Goal: Use online tool/utility: Utilize a website feature to perform a specific function

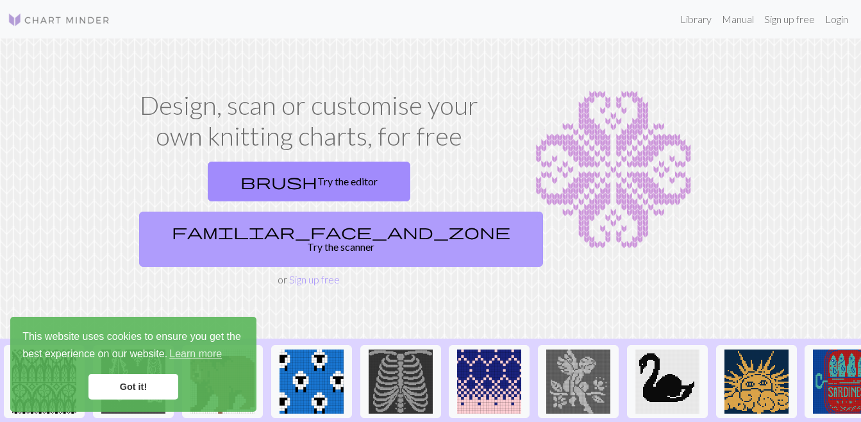
click at [336, 211] on link "familiar_face_and_zone Try the scanner" at bounding box center [341, 238] width 404 height 55
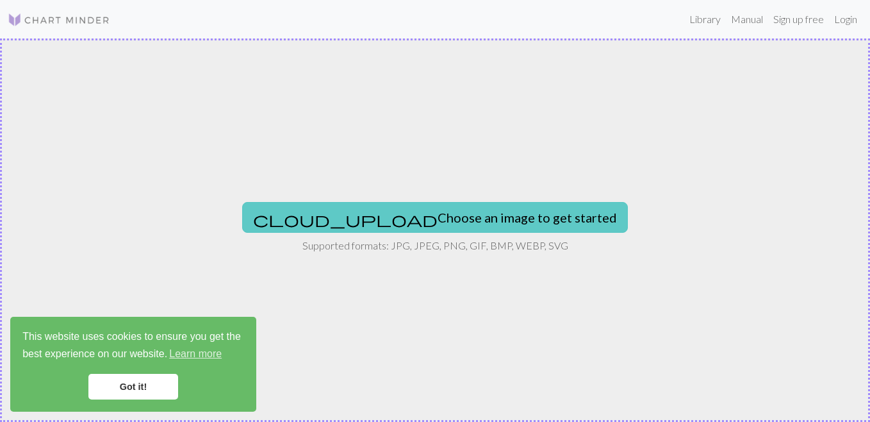
click at [452, 219] on button "cloud_upload Choose an image to get started" at bounding box center [435, 217] width 386 height 31
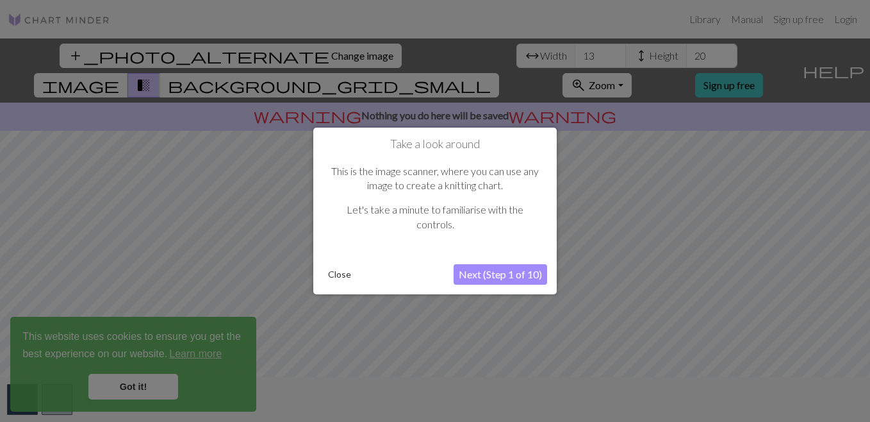
click at [502, 273] on button "Next (Step 1 of 10)" at bounding box center [501, 274] width 94 height 21
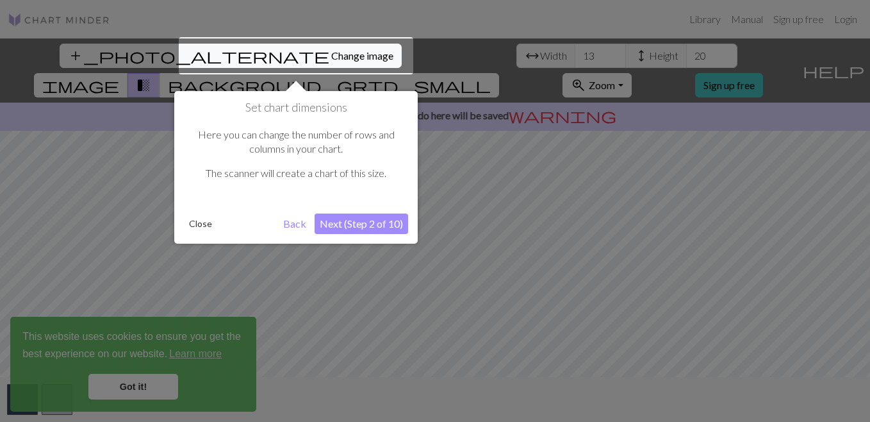
click at [304, 225] on button "Back" at bounding box center [294, 223] width 33 height 21
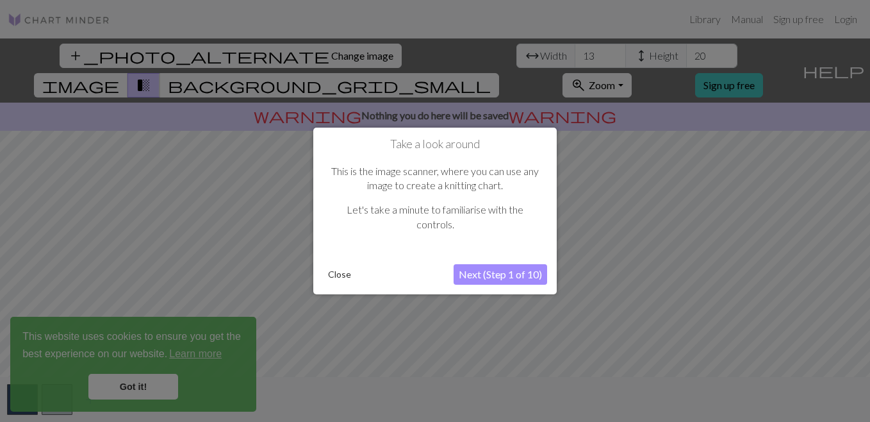
click at [328, 269] on button "Close" at bounding box center [339, 274] width 33 height 19
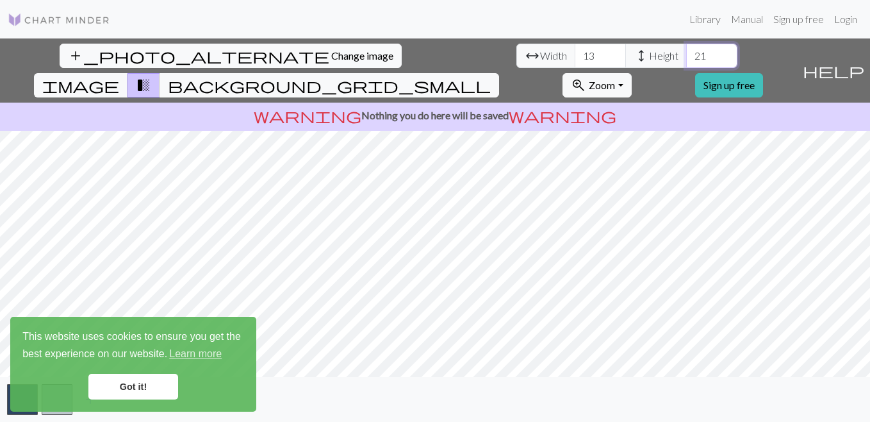
click at [686, 51] on input "21" at bounding box center [711, 56] width 51 height 24
click at [686, 51] on input "22" at bounding box center [711, 56] width 51 height 24
click at [686, 51] on input "23" at bounding box center [711, 56] width 51 height 24
click at [686, 51] on input "24" at bounding box center [711, 56] width 51 height 24
click at [686, 51] on input "25" at bounding box center [711, 56] width 51 height 24
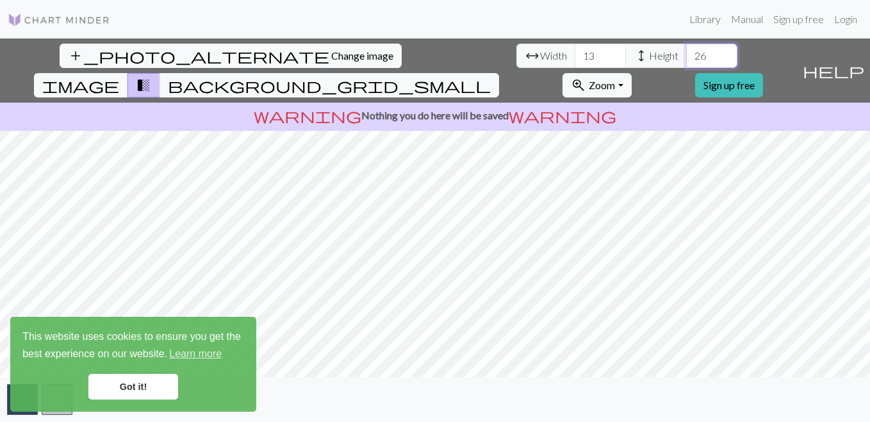
click at [686, 51] on input "26" at bounding box center [711, 56] width 51 height 24
click at [686, 51] on input "27" at bounding box center [711, 56] width 51 height 24
click at [686, 51] on input "28" at bounding box center [711, 56] width 51 height 24
click at [686, 51] on input "29" at bounding box center [711, 56] width 51 height 24
click at [686, 51] on input "30" at bounding box center [711, 56] width 51 height 24
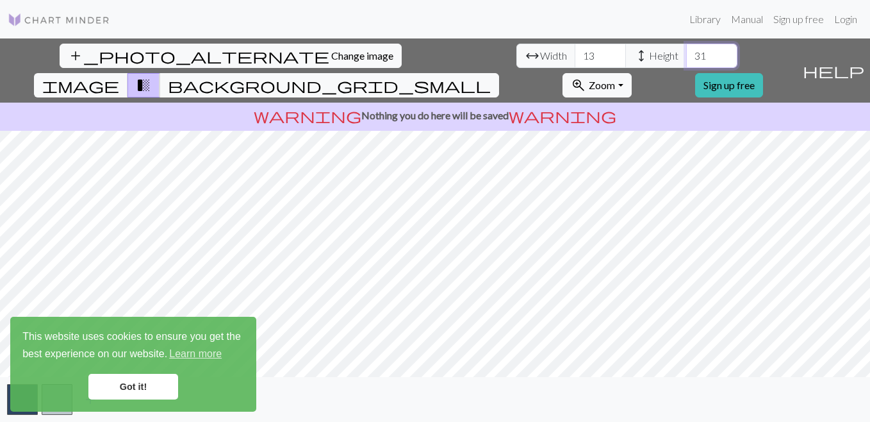
click at [686, 51] on input "31" at bounding box center [711, 56] width 51 height 24
click at [686, 51] on input "32" at bounding box center [711, 56] width 51 height 24
click at [686, 51] on input "33" at bounding box center [711, 56] width 51 height 24
click at [686, 51] on input "34" at bounding box center [711, 56] width 51 height 24
click at [686, 51] on input "35" at bounding box center [711, 56] width 51 height 24
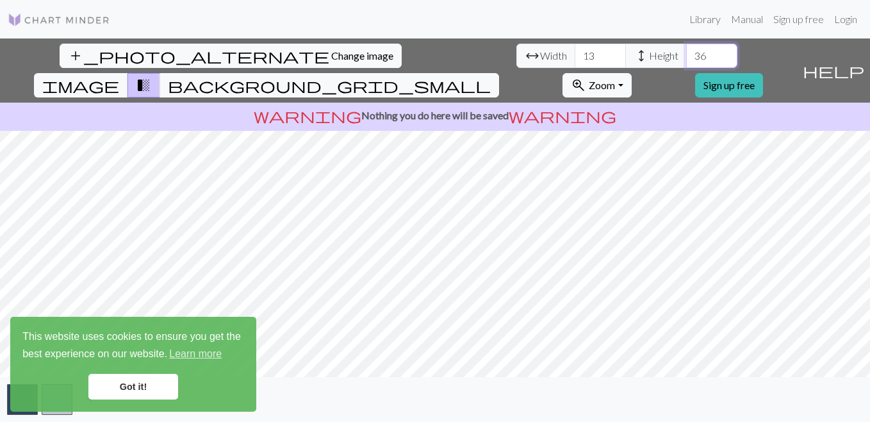
click at [686, 51] on input "36" at bounding box center [711, 56] width 51 height 24
click at [686, 51] on input "37" at bounding box center [711, 56] width 51 height 24
click at [686, 51] on input "38" at bounding box center [711, 56] width 51 height 24
click at [686, 51] on input "39" at bounding box center [711, 56] width 51 height 24
click at [686, 51] on input "40" at bounding box center [711, 56] width 51 height 24
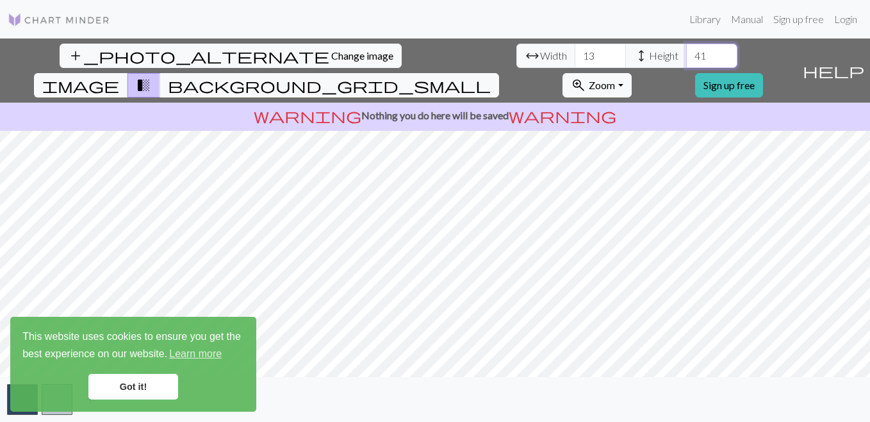
click at [686, 51] on input "41" at bounding box center [711, 56] width 51 height 24
click at [686, 51] on input "42" at bounding box center [711, 56] width 51 height 24
click at [686, 51] on input "43" at bounding box center [711, 56] width 51 height 24
click at [686, 51] on input "44" at bounding box center [711, 56] width 51 height 24
click at [686, 51] on input "45" at bounding box center [711, 56] width 51 height 24
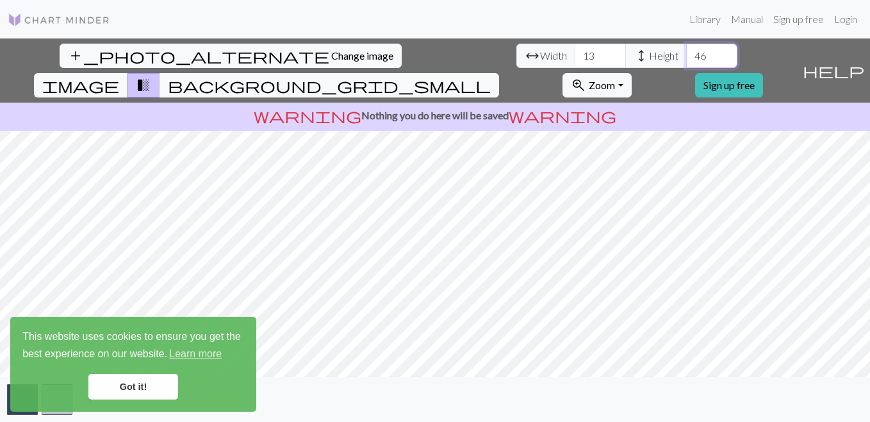
click at [686, 51] on input "46" at bounding box center [711, 56] width 51 height 24
click at [686, 51] on input "47" at bounding box center [711, 56] width 51 height 24
click at [686, 51] on input "48" at bounding box center [711, 56] width 51 height 24
click at [686, 51] on input "49" at bounding box center [711, 56] width 51 height 24
type input "50"
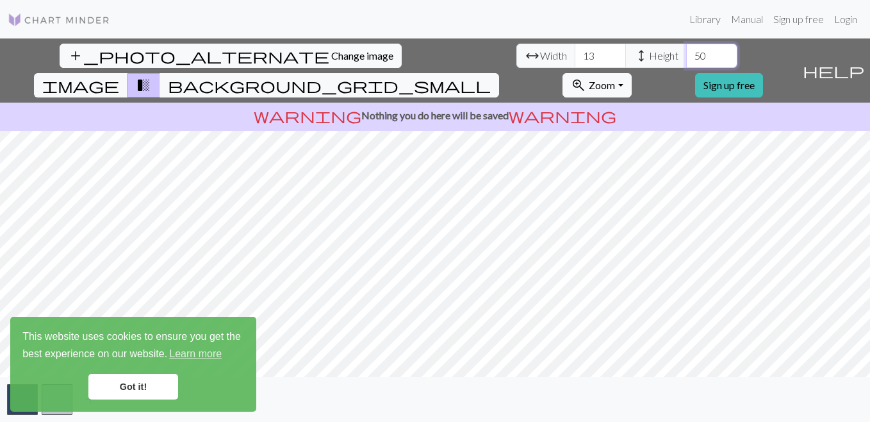
click at [686, 51] on input "50" at bounding box center [711, 56] width 51 height 24
click at [575, 53] on input "14" at bounding box center [600, 56] width 51 height 24
click at [575, 53] on input "15" at bounding box center [600, 56] width 51 height 24
click at [575, 53] on input "16" at bounding box center [600, 56] width 51 height 24
click at [575, 53] on input "17" at bounding box center [600, 56] width 51 height 24
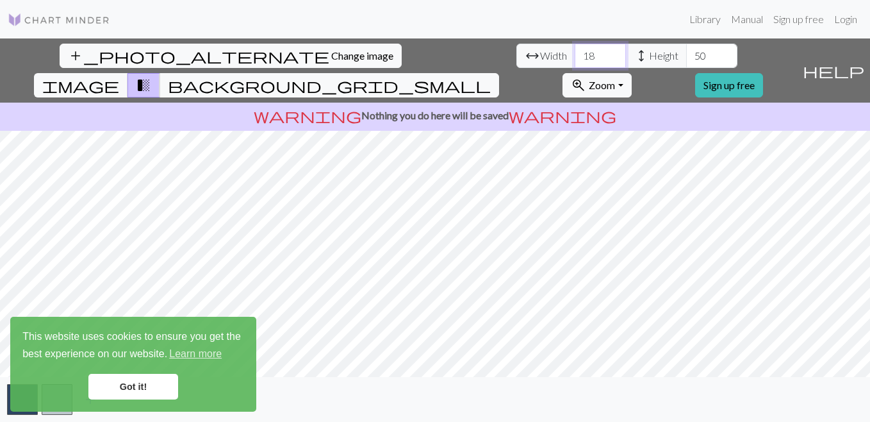
click at [575, 53] on input "18" at bounding box center [600, 56] width 51 height 24
type input "19"
click at [575, 53] on input "19" at bounding box center [600, 56] width 51 height 24
click at [686, 50] on input "50" at bounding box center [711, 56] width 51 height 24
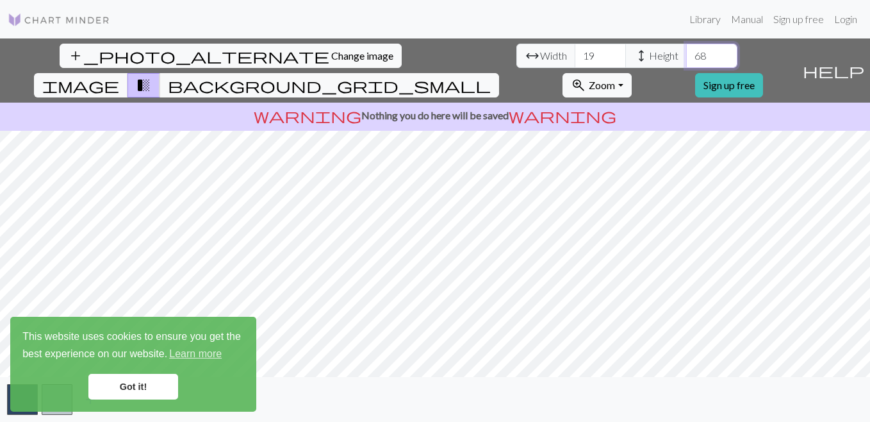
type input "68"
click at [575, 54] on input "19" at bounding box center [600, 56] width 51 height 24
type input "108"
click at [686, 54] on input "69" at bounding box center [711, 56] width 51 height 24
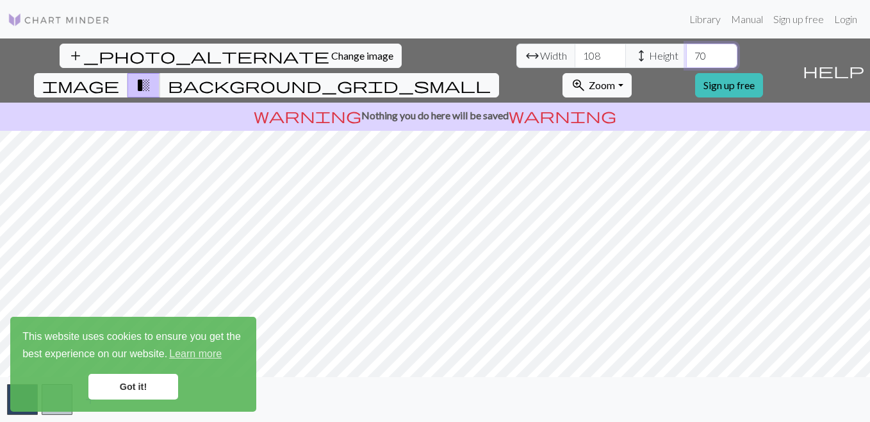
click at [686, 54] on input "70" at bounding box center [711, 56] width 51 height 24
click at [158, 383] on link "Got it!" at bounding box center [133, 387] width 90 height 26
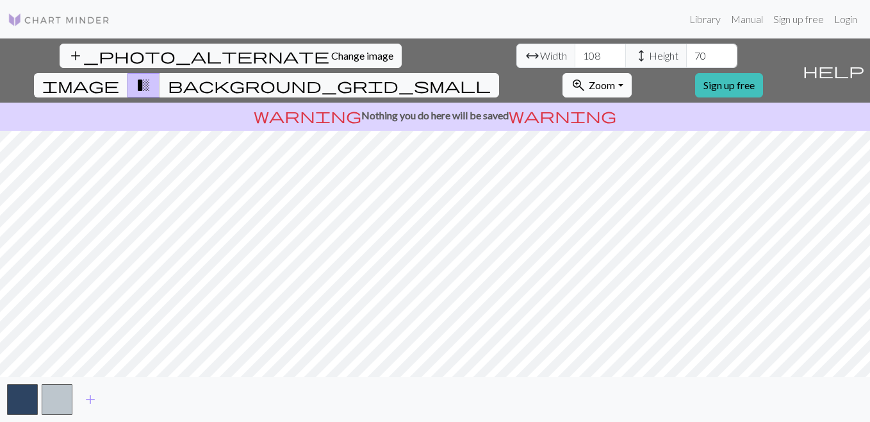
click at [631, 73] on button "zoom_in Zoom Zoom" at bounding box center [597, 85] width 69 height 24
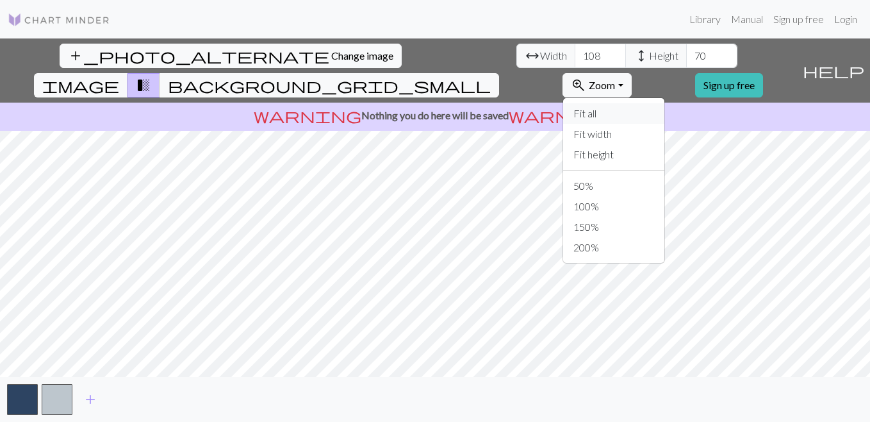
click at [647, 103] on button "Fit all" at bounding box center [613, 113] width 101 height 21
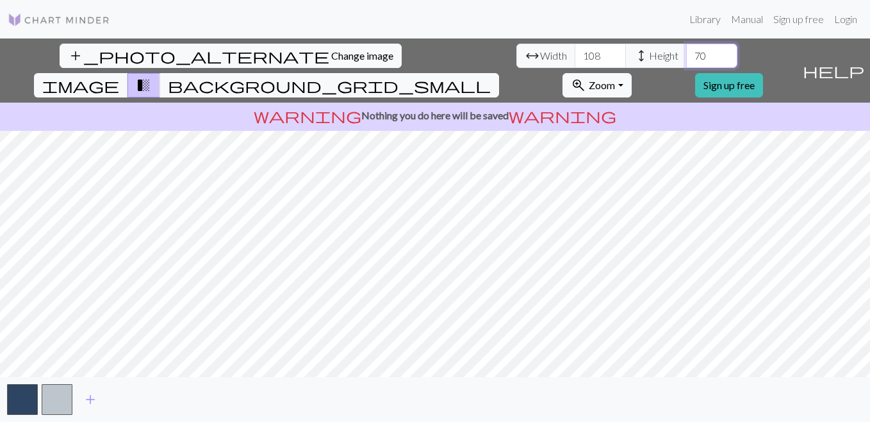
click at [686, 54] on input "70" at bounding box center [711, 56] width 51 height 24
click at [686, 59] on input "69" at bounding box center [711, 56] width 51 height 24
type input "68"
click at [686, 59] on input "68" at bounding box center [711, 56] width 51 height 24
click at [575, 59] on input "107" at bounding box center [600, 56] width 51 height 24
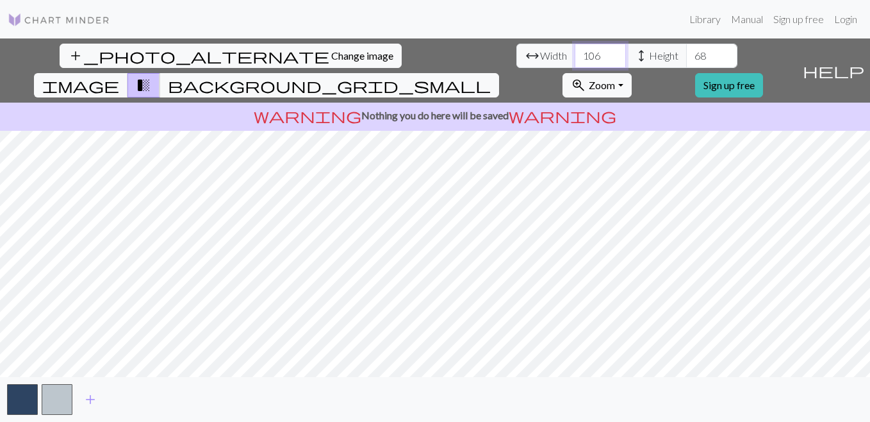
click at [575, 59] on input "106" at bounding box center [600, 56] width 51 height 24
click at [575, 53] on input "107" at bounding box center [600, 56] width 51 height 24
click at [575, 53] on input "108" at bounding box center [600, 56] width 51 height 24
click at [575, 53] on input "109" at bounding box center [600, 56] width 51 height 24
click at [575, 59] on input "108" at bounding box center [600, 56] width 51 height 24
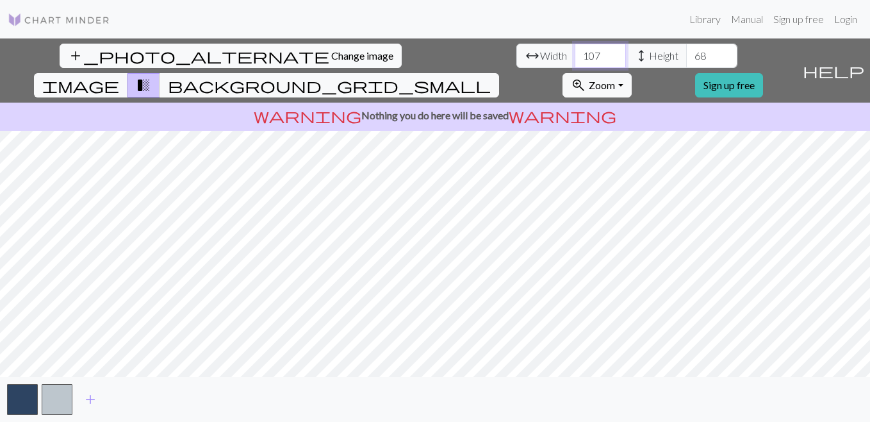
click at [575, 59] on input "107" at bounding box center [600, 56] width 51 height 24
click at [575, 59] on input "106" at bounding box center [600, 56] width 51 height 24
click at [575, 59] on input "105" at bounding box center [600, 56] width 51 height 24
click at [575, 59] on input "104" at bounding box center [600, 56] width 51 height 24
click at [575, 59] on input "103" at bounding box center [600, 56] width 51 height 24
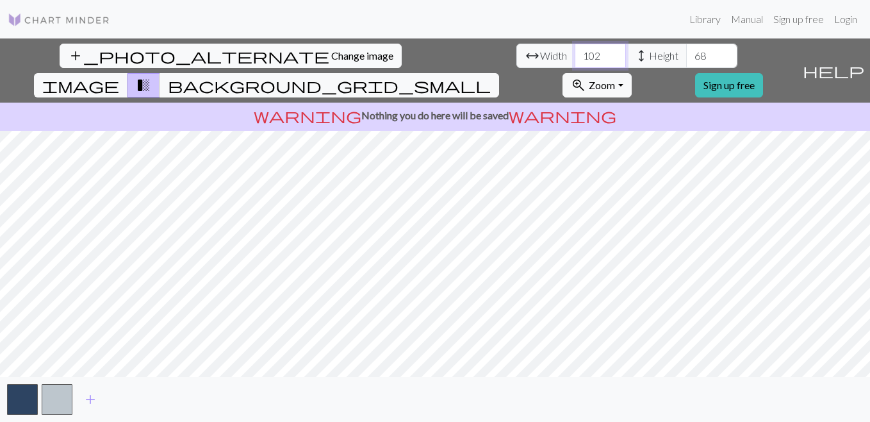
click at [575, 59] on input "102" at bounding box center [600, 56] width 51 height 24
click at [575, 53] on input "103" at bounding box center [600, 56] width 51 height 24
click at [575, 53] on input "104" at bounding box center [600, 56] width 51 height 24
click at [575, 53] on input "105" at bounding box center [600, 56] width 51 height 24
click at [575, 53] on input "106" at bounding box center [600, 56] width 51 height 24
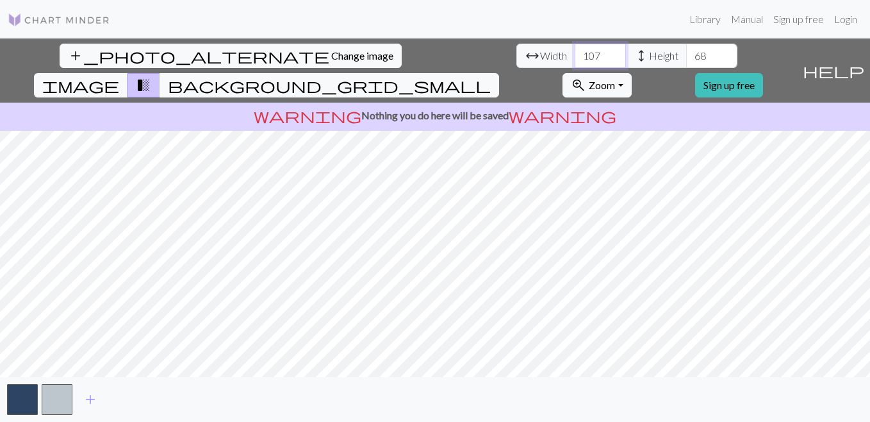
click at [575, 53] on input "107" at bounding box center [600, 56] width 51 height 24
click at [575, 53] on input "108" at bounding box center [600, 56] width 51 height 24
click at [575, 53] on input "109" at bounding box center [600, 56] width 51 height 24
click at [575, 60] on input "108" at bounding box center [600, 56] width 51 height 24
type input "107"
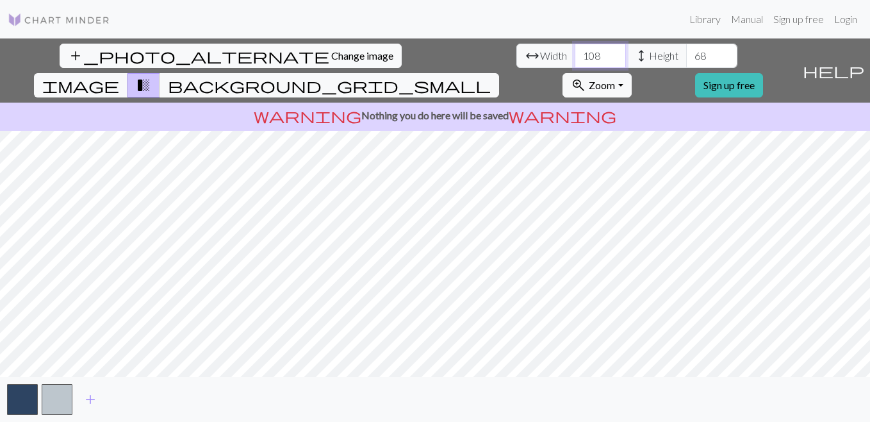
click at [575, 60] on input "107" at bounding box center [600, 56] width 51 height 24
click at [686, 54] on input "69" at bounding box center [711, 56] width 51 height 24
click at [686, 54] on input "70" at bounding box center [711, 56] width 51 height 24
click at [686, 54] on input "71" at bounding box center [711, 56] width 51 height 24
click at [686, 54] on input "72" at bounding box center [711, 56] width 51 height 24
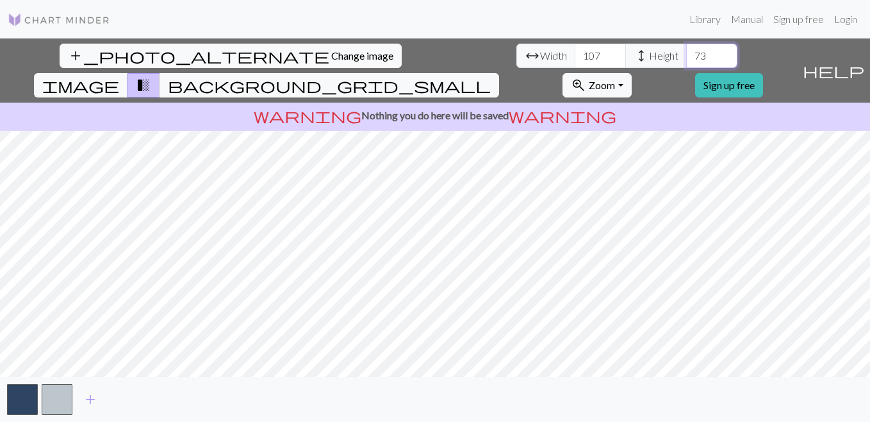
click at [686, 54] on input "73" at bounding box center [711, 56] width 51 height 24
click at [686, 54] on input "74" at bounding box center [711, 56] width 51 height 24
click at [686, 54] on input "75" at bounding box center [711, 56] width 51 height 24
click at [686, 54] on input "76" at bounding box center [711, 56] width 51 height 24
click at [686, 54] on input "77" at bounding box center [711, 56] width 51 height 24
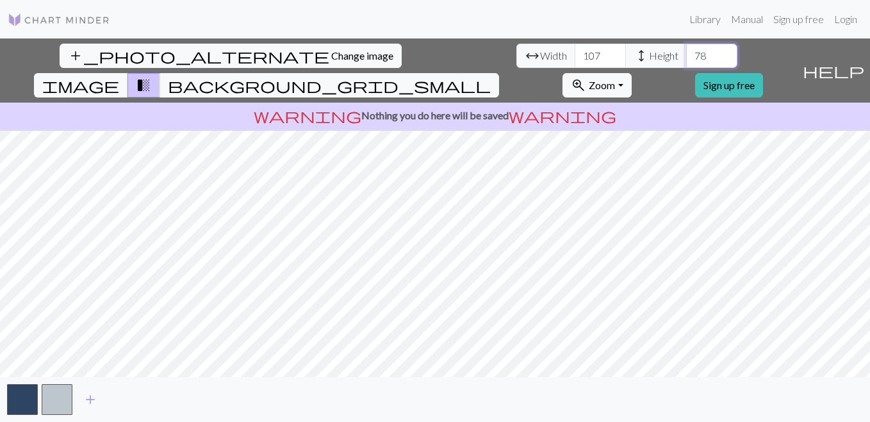
click at [686, 54] on input "78" at bounding box center [711, 56] width 51 height 24
click at [686, 54] on input "79" at bounding box center [711, 56] width 51 height 24
click at [686, 54] on input "80" at bounding box center [711, 56] width 51 height 24
click at [686, 54] on input "81" at bounding box center [711, 56] width 51 height 24
click at [686, 54] on input "82" at bounding box center [711, 56] width 51 height 24
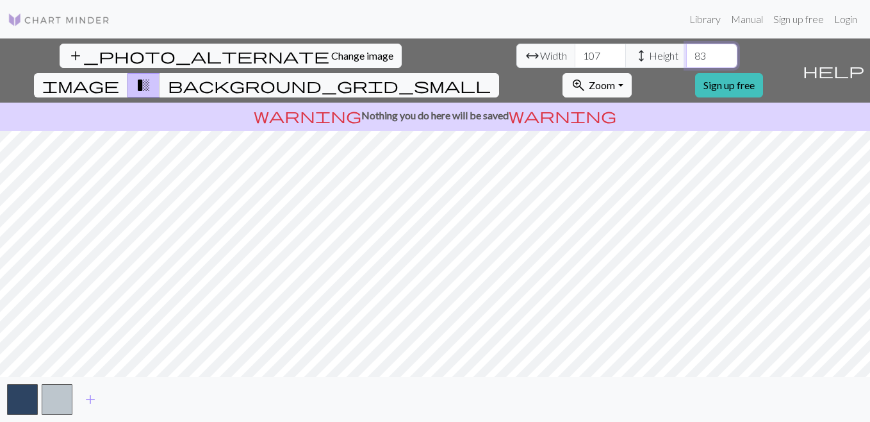
click at [686, 54] on input "83" at bounding box center [711, 56] width 51 height 24
click at [686, 54] on input "84" at bounding box center [711, 56] width 51 height 24
click at [686, 54] on input "85" at bounding box center [711, 56] width 51 height 24
click at [686, 54] on input "86" at bounding box center [711, 56] width 51 height 24
click at [686, 54] on input "87" at bounding box center [711, 56] width 51 height 24
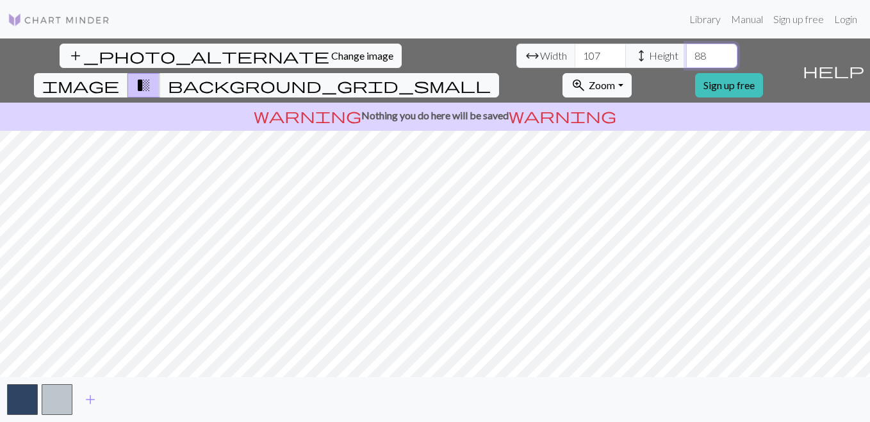
click at [686, 54] on input "88" at bounding box center [711, 56] width 51 height 24
click at [686, 54] on input "89" at bounding box center [711, 56] width 51 height 24
click at [686, 54] on input "90" at bounding box center [711, 56] width 51 height 24
click at [686, 54] on input "91" at bounding box center [711, 56] width 51 height 24
click at [686, 54] on input "92" at bounding box center [711, 56] width 51 height 24
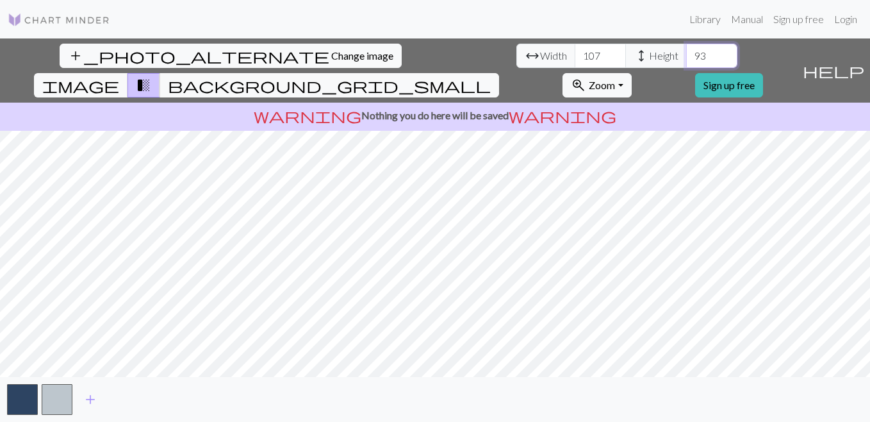
type input "93"
click at [686, 54] on input "93" at bounding box center [711, 56] width 51 height 24
